Goal: Book appointment/travel/reservation

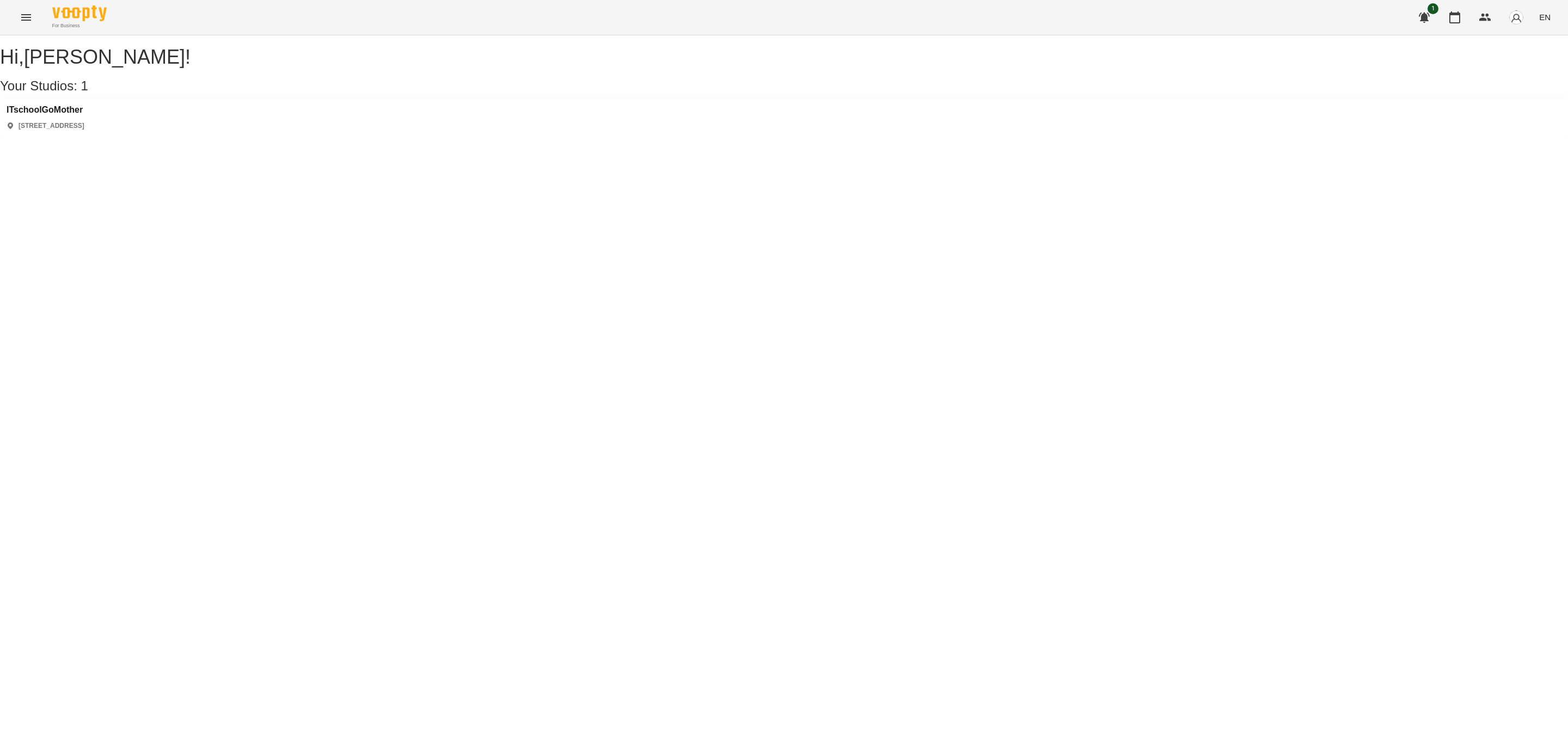
click at [59, 130] on div "ITschoolGoMother [STREET_ADDRESS]" at bounding box center [45, 117] width 78 height 25
click at [61, 115] on h3 "ITschoolGoMother" at bounding box center [45, 110] width 78 height 10
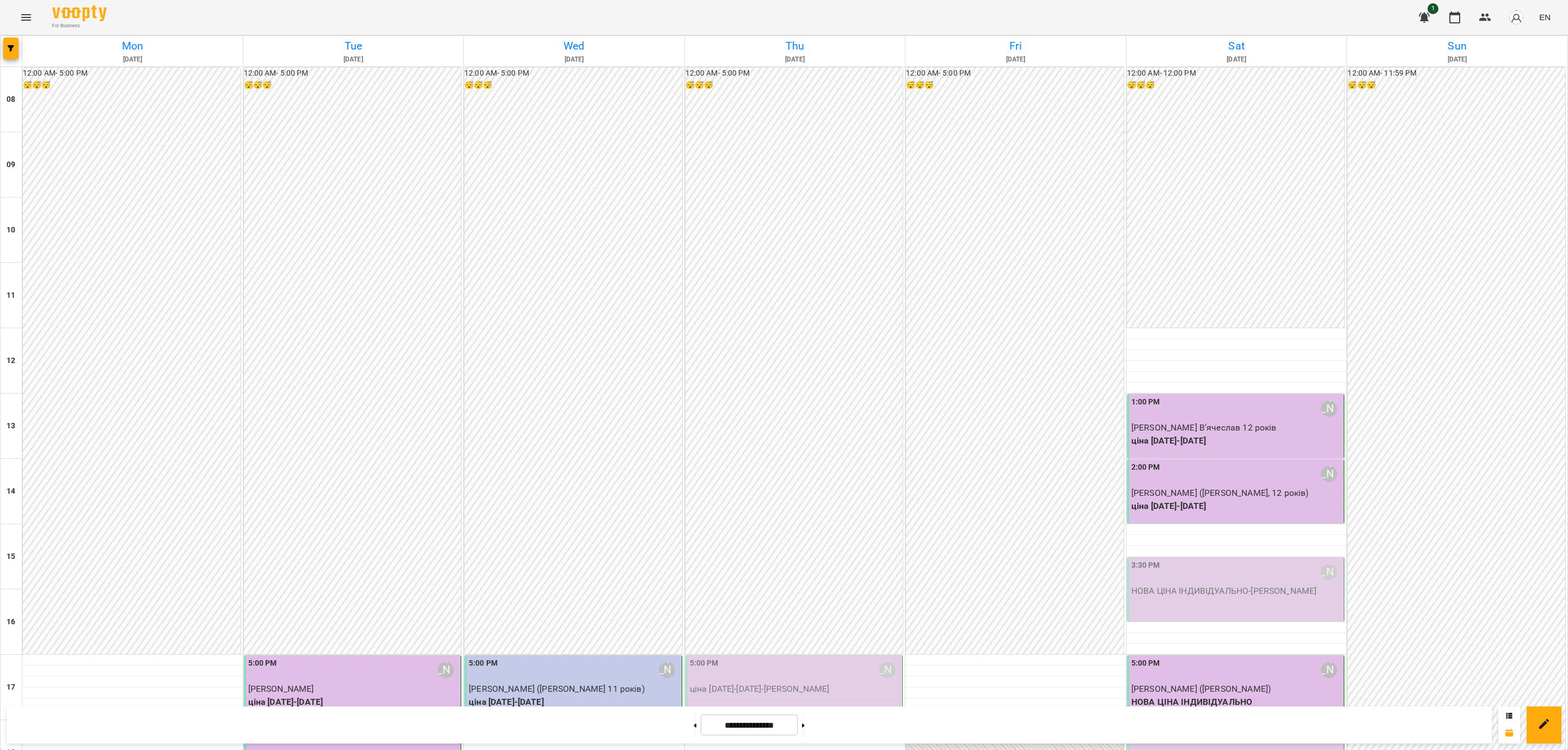
scroll to position [408, 0]
click at [740, 720] on input "**********" at bounding box center [749, 725] width 97 height 21
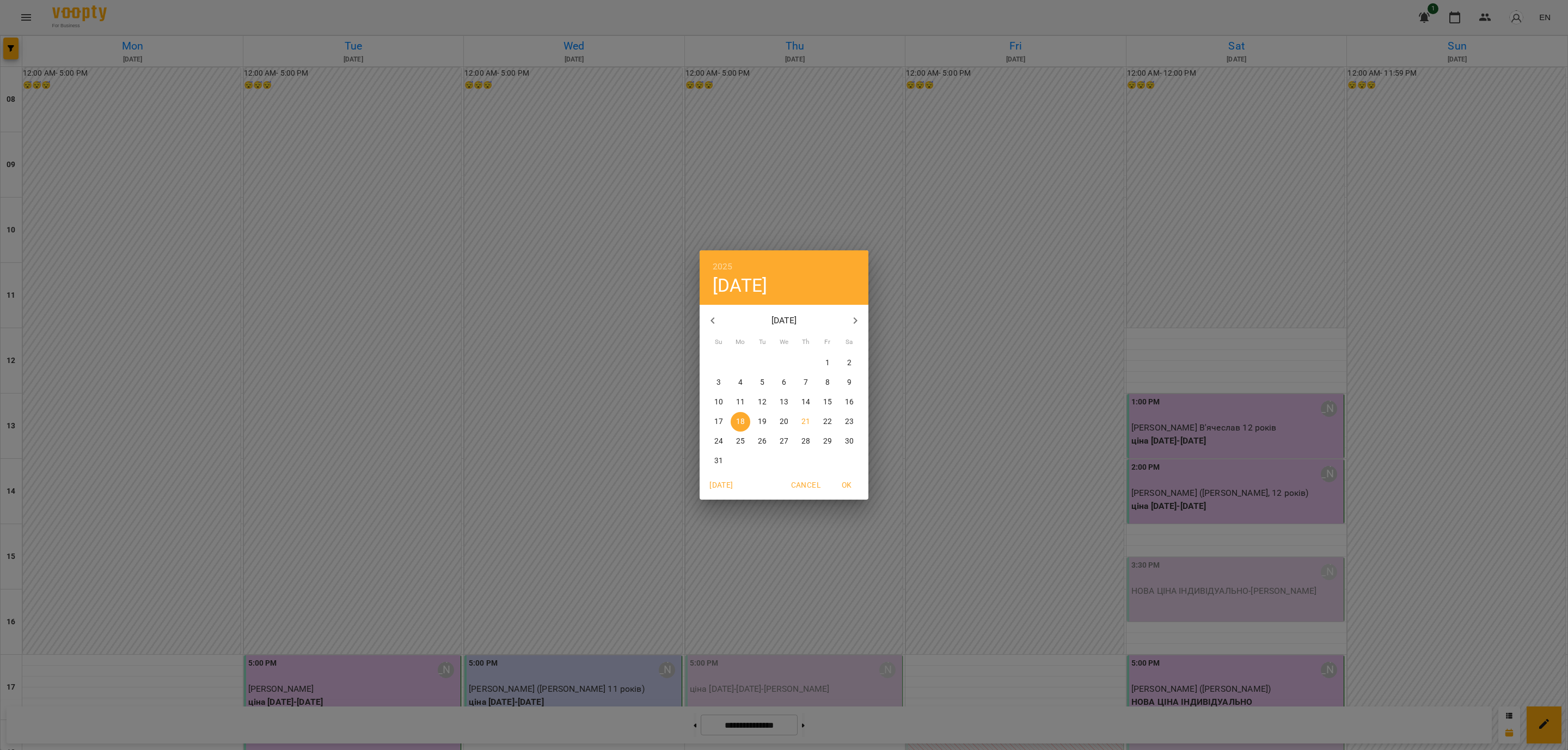
click at [803, 423] on p "21" at bounding box center [806, 422] width 9 height 11
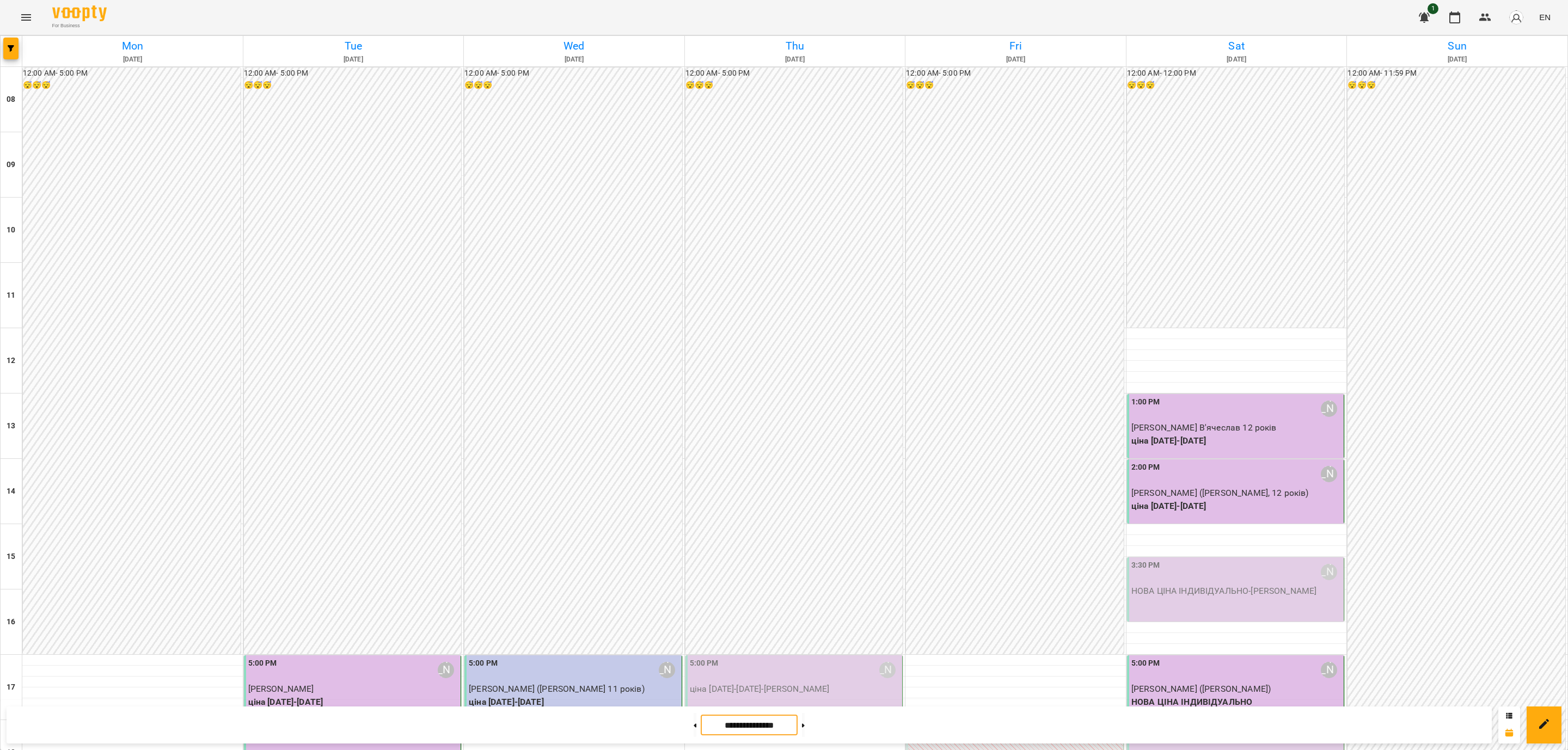
scroll to position [245, 0]
click at [1038, 748] on p "0" at bounding box center [1015, 754] width 211 height 13
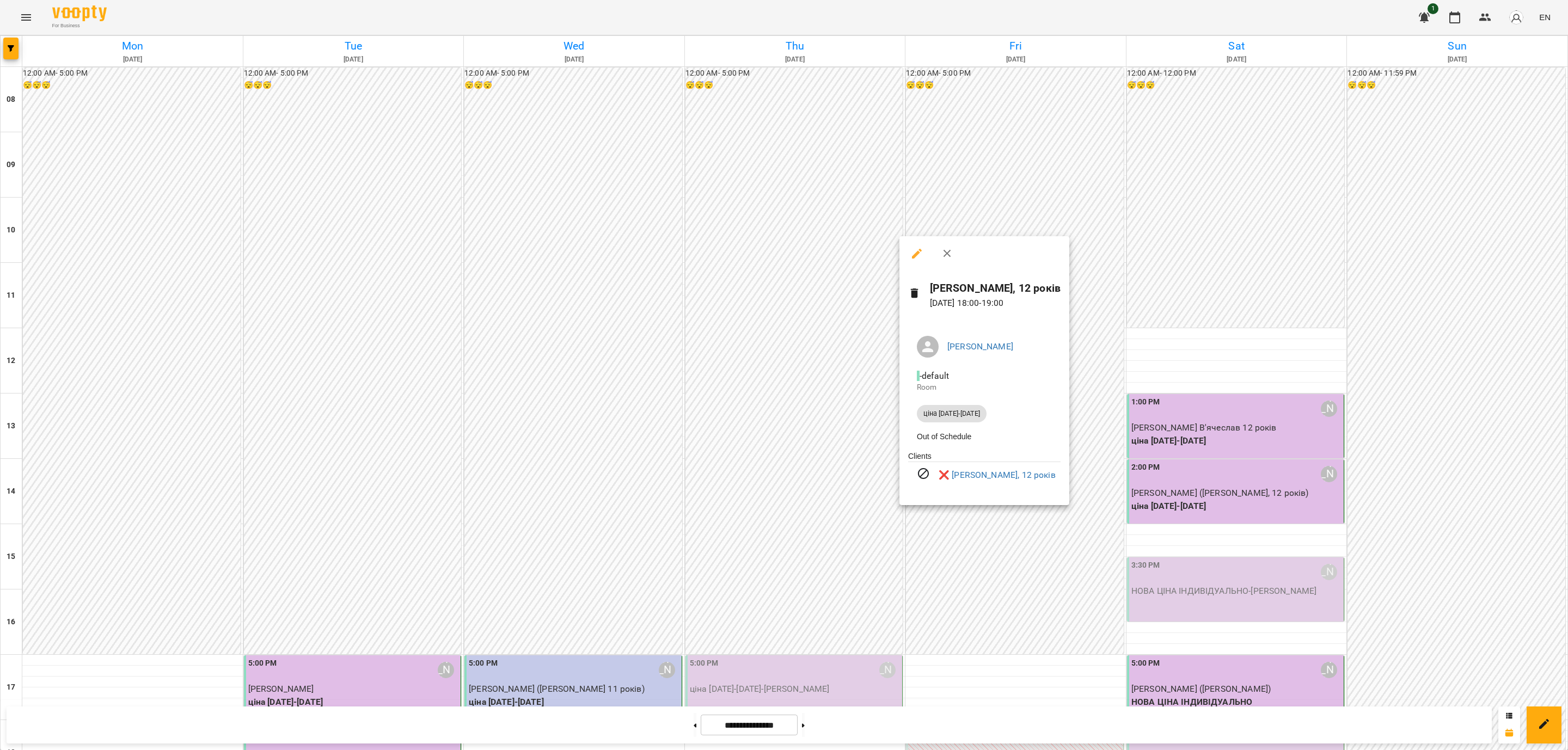
click at [1191, 582] on div at bounding box center [784, 375] width 1568 height 750
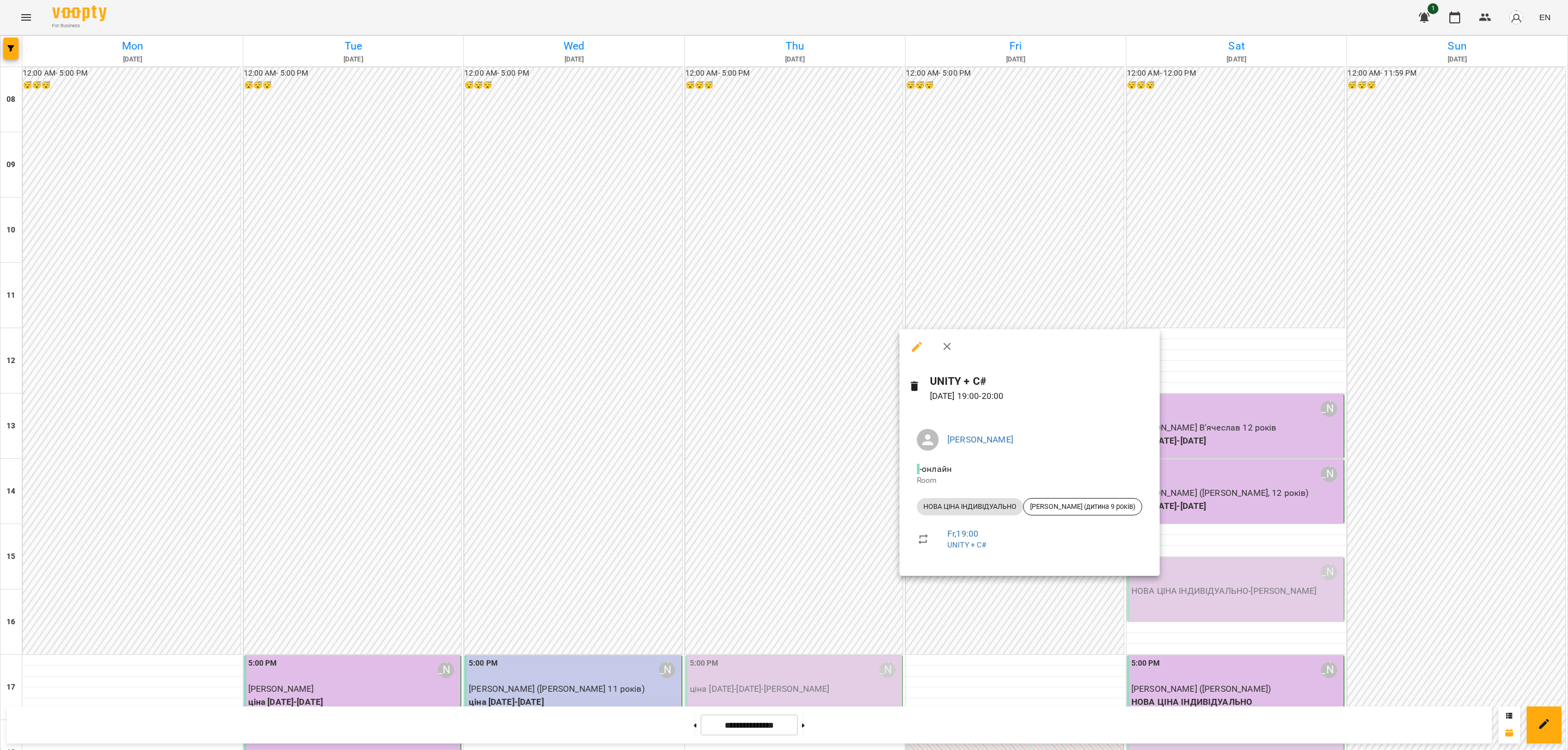
click at [1302, 588] on div at bounding box center [784, 375] width 1568 height 750
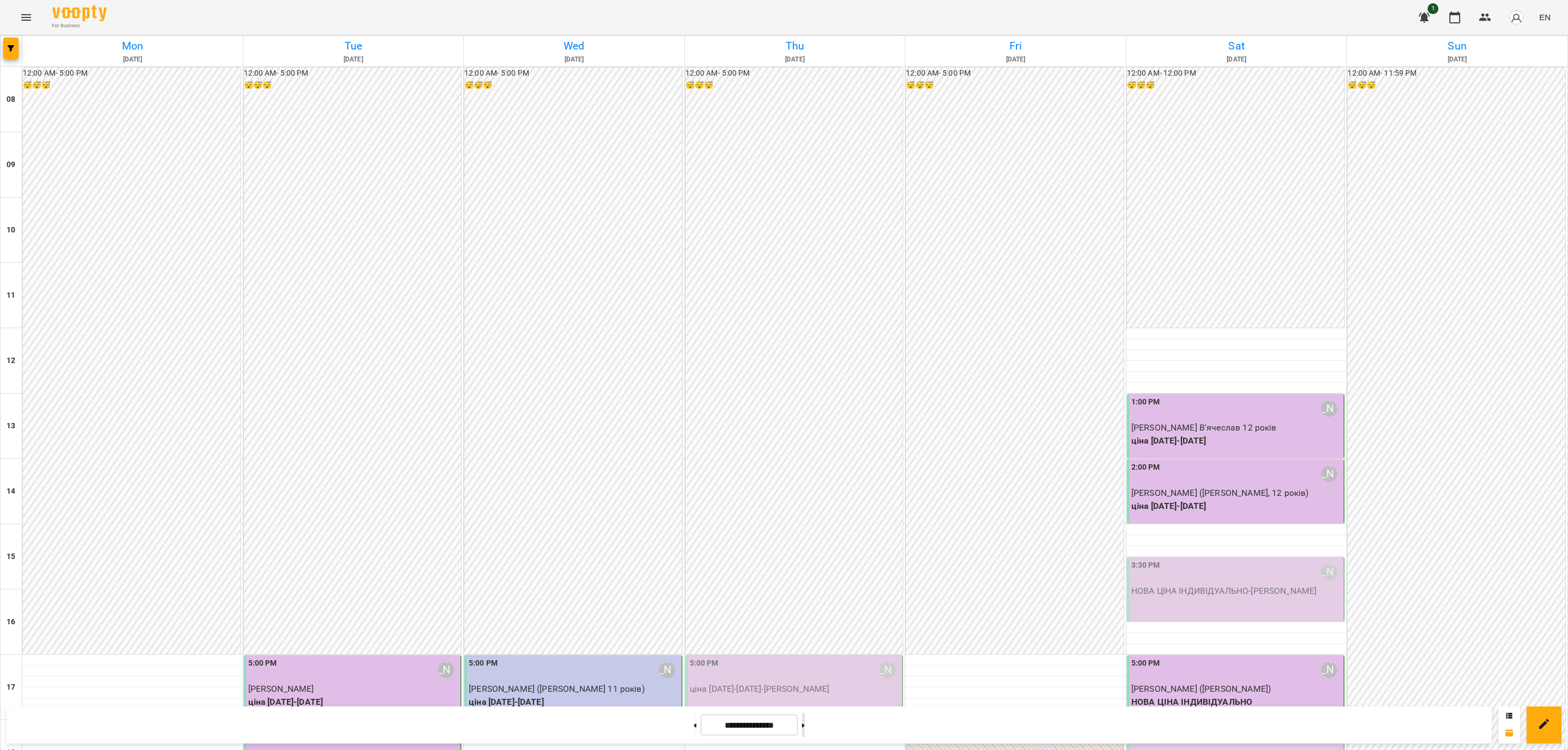
click at [805, 713] on button at bounding box center [803, 725] width 2 height 24
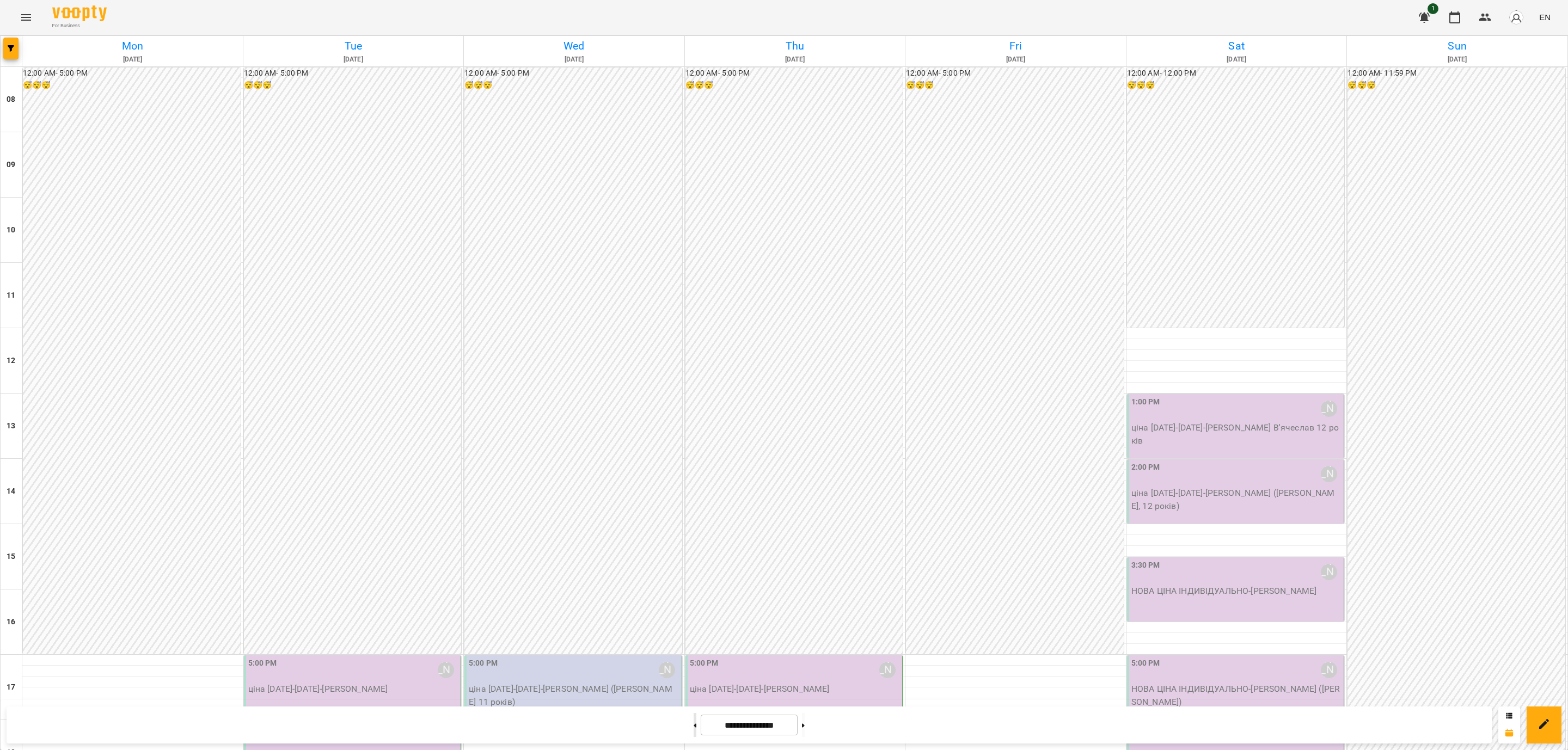
click at [694, 724] on button at bounding box center [695, 725] width 2 height 24
type input "**********"
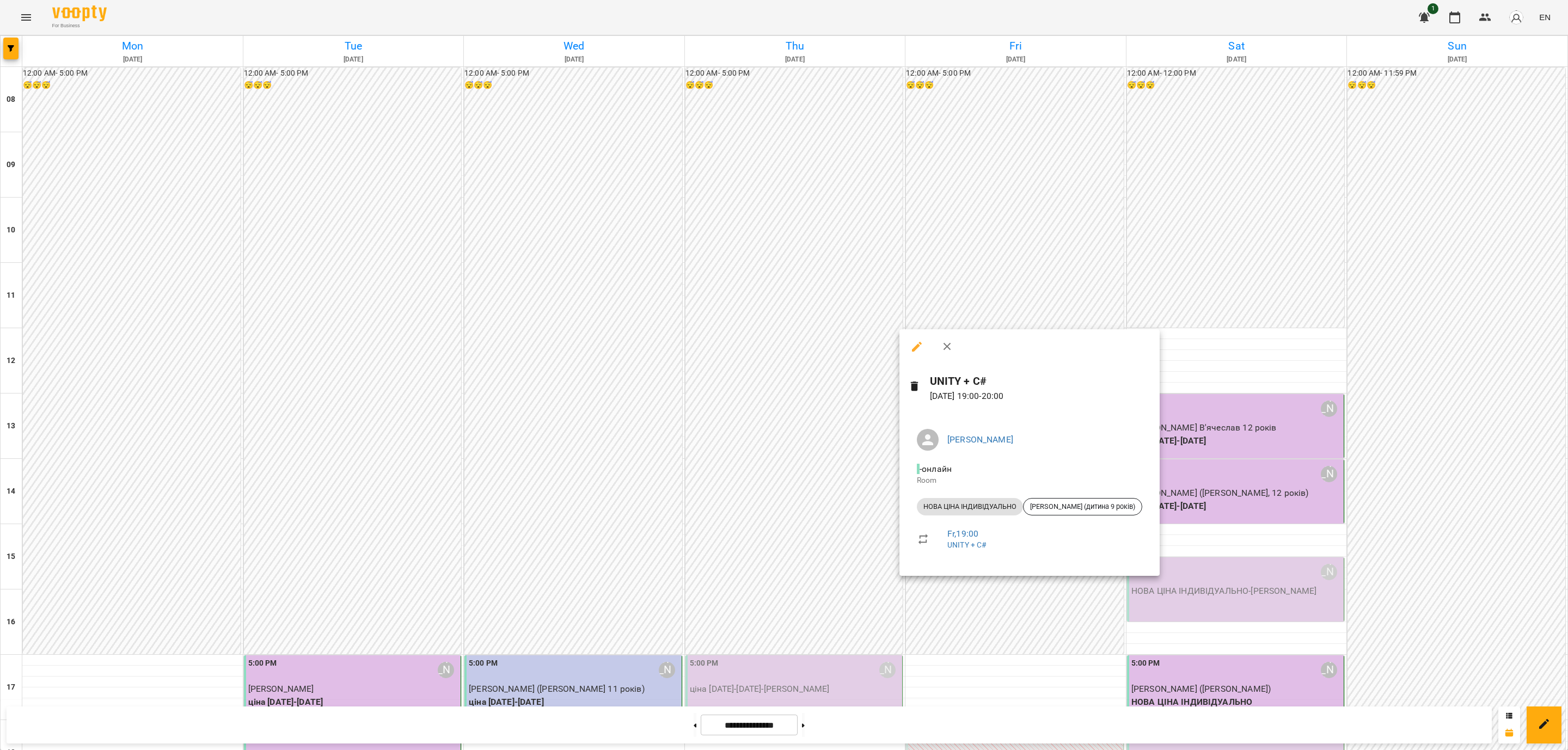
click at [971, 630] on div at bounding box center [784, 375] width 1568 height 750
